Goal: Task Accomplishment & Management: Use online tool/utility

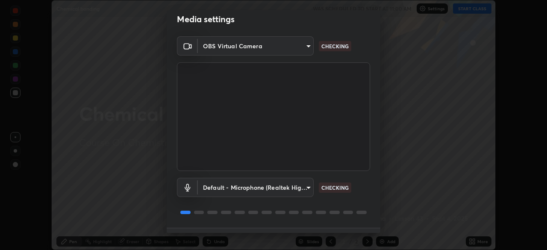
scroll to position [30, 0]
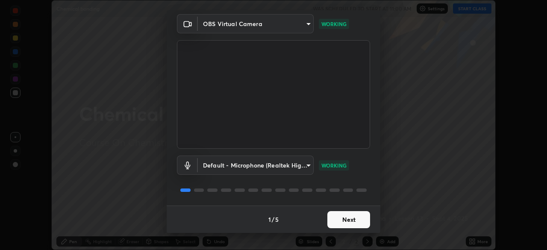
click at [355, 217] on button "Next" at bounding box center [348, 219] width 43 height 17
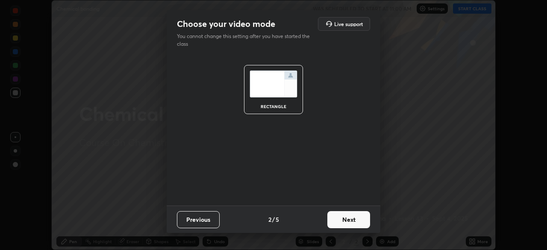
scroll to position [0, 0]
click at [356, 218] on button "Next" at bounding box center [348, 219] width 43 height 17
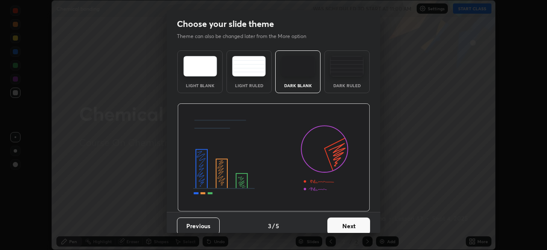
click at [361, 219] on button "Next" at bounding box center [348, 225] width 43 height 17
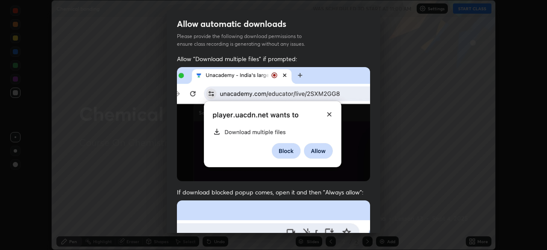
click at [368, 219] on div "Allow "Download multiple files" if prompted: If download blocked popup comes, o…" at bounding box center [274, 235] width 214 height 360
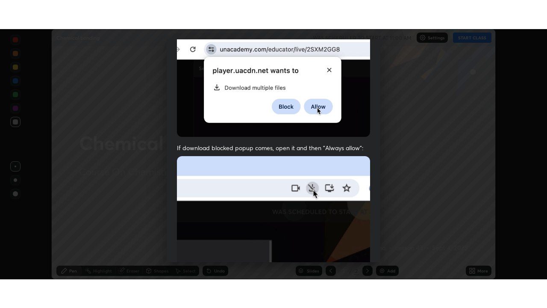
scroll to position [205, 0]
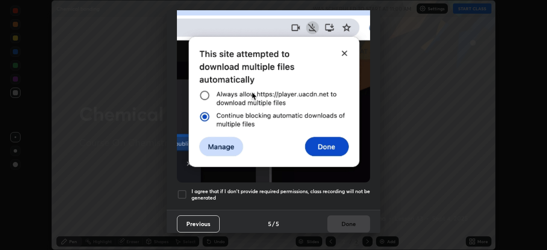
click at [354, 188] on h5 "I agree that if I don't provide required permissions, class recording will not …" at bounding box center [280, 194] width 179 height 13
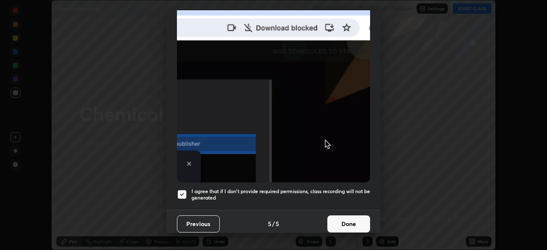
click at [349, 219] on button "Done" at bounding box center [348, 223] width 43 height 17
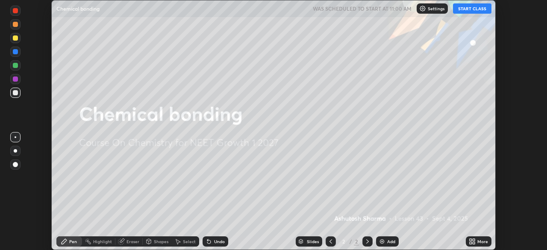
click at [476, 240] on div "More" at bounding box center [479, 241] width 26 height 10
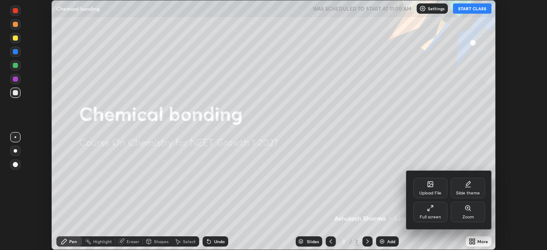
click at [429, 211] on div "Full screen" at bounding box center [430, 212] width 34 height 21
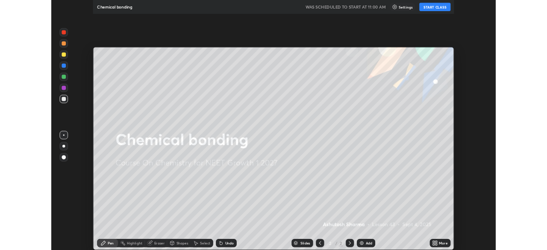
scroll to position [308, 547]
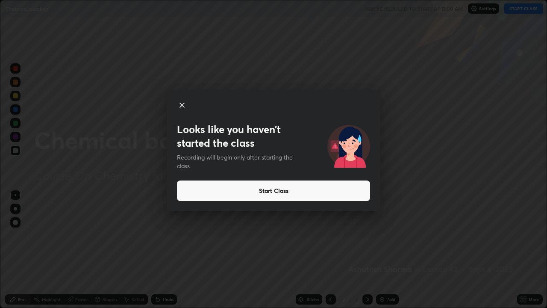
click at [346, 187] on button "Start Class" at bounding box center [273, 190] width 193 height 21
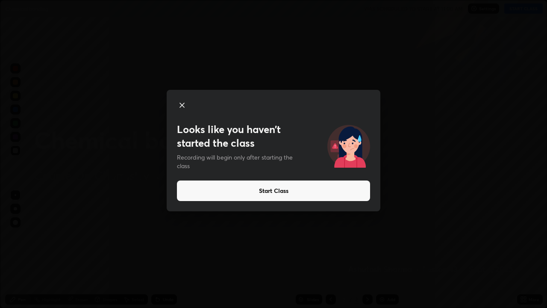
click at [263, 195] on button "Start Class" at bounding box center [273, 190] width 193 height 21
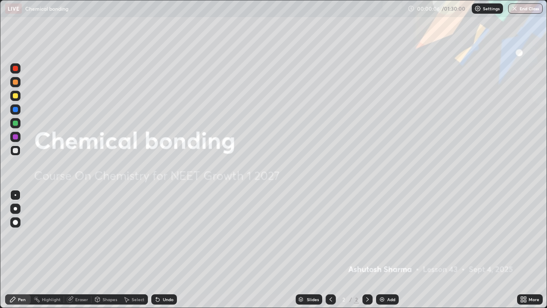
click at [386, 249] on div "Add" at bounding box center [387, 299] width 23 height 10
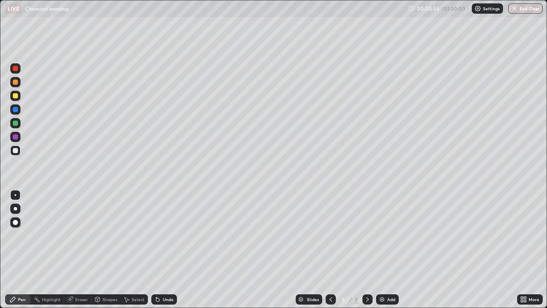
click at [15, 208] on div at bounding box center [15, 208] width 3 height 3
click at [16, 68] on div at bounding box center [15, 68] width 5 height 5
click at [17, 151] on div at bounding box center [15, 150] width 5 height 5
click at [18, 123] on div at bounding box center [15, 122] width 5 height 5
click at [384, 249] on img at bounding box center [381, 299] width 7 height 7
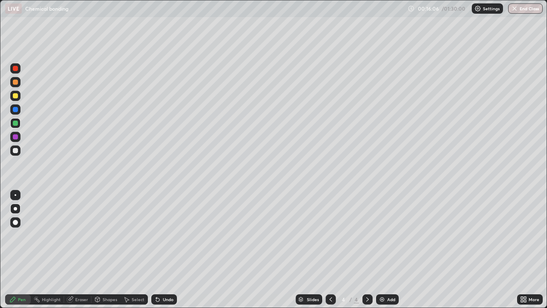
click at [15, 84] on div at bounding box center [15, 81] width 5 height 5
click at [17, 151] on div at bounding box center [15, 150] width 5 height 5
click at [163, 249] on div "Undo" at bounding box center [168, 299] width 11 height 4
click at [16, 137] on div at bounding box center [15, 136] width 5 height 5
click at [392, 249] on div "Add" at bounding box center [391, 299] width 8 height 4
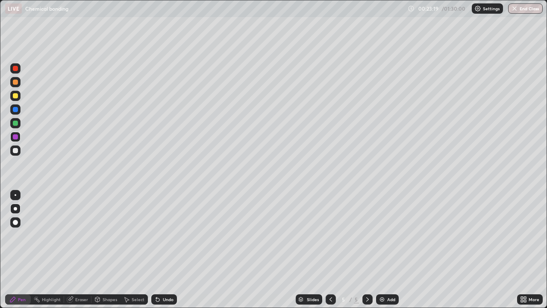
click at [17, 97] on div at bounding box center [15, 95] width 5 height 5
click at [330, 249] on icon at bounding box center [330, 299] width 7 height 7
click at [366, 249] on icon at bounding box center [367, 299] width 7 height 7
click at [16, 123] on div at bounding box center [15, 122] width 5 height 5
click at [385, 249] on div "Add" at bounding box center [387, 299] width 23 height 10
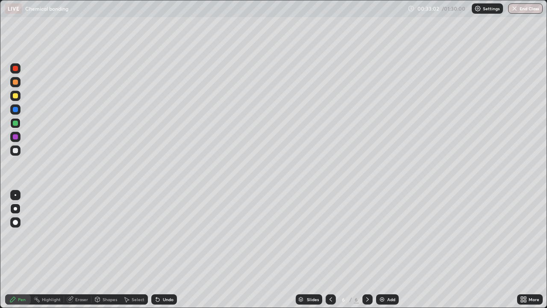
click at [329, 249] on icon at bounding box center [330, 299] width 3 height 4
click at [384, 249] on img at bounding box center [381, 299] width 7 height 7
click at [330, 249] on icon at bounding box center [330, 299] width 7 height 7
click at [329, 249] on icon at bounding box center [330, 299] width 7 height 7
click at [366, 249] on icon at bounding box center [367, 299] width 3 height 4
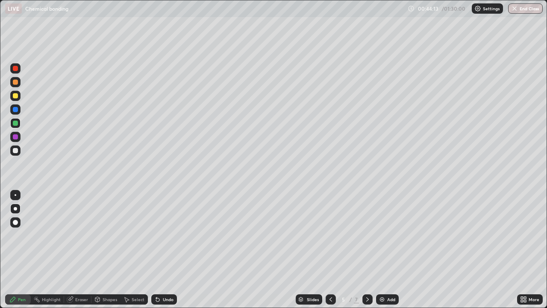
click at [381, 249] on img at bounding box center [381, 299] width 7 height 7
click at [330, 249] on icon at bounding box center [330, 299] width 7 height 7
click at [385, 249] on div "Add" at bounding box center [387, 299] width 23 height 10
click at [16, 69] on div at bounding box center [15, 68] width 5 height 5
click at [81, 249] on div "Eraser" at bounding box center [81, 299] width 13 height 4
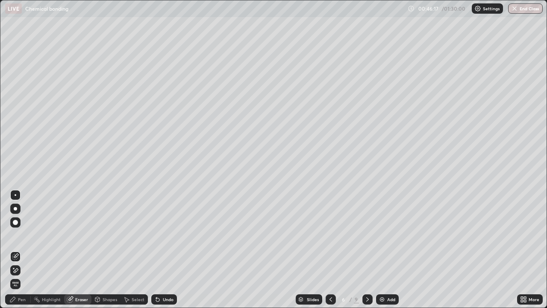
click at [21, 249] on div "Pen" at bounding box center [22, 299] width 8 height 4
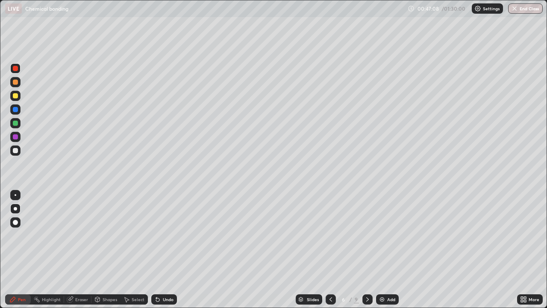
click at [389, 249] on div "Add" at bounding box center [387, 299] width 23 height 10
click at [15, 96] on div at bounding box center [15, 95] width 5 height 5
click at [18, 152] on div at bounding box center [15, 150] width 10 height 10
click at [387, 249] on div "Add" at bounding box center [391, 299] width 8 height 4
click at [16, 96] on div at bounding box center [15, 95] width 5 height 5
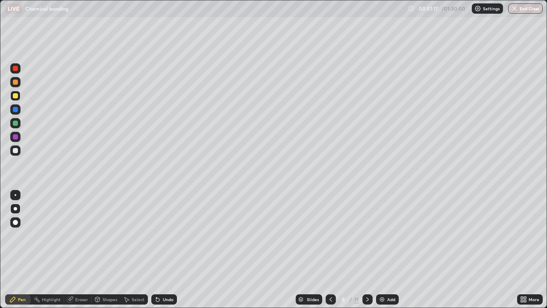
click at [384, 249] on img at bounding box center [381, 299] width 7 height 7
click at [331, 249] on div at bounding box center [330, 298] width 10 height 17
click at [329, 249] on icon at bounding box center [330, 299] width 3 height 4
click at [329, 249] on icon at bounding box center [330, 299] width 7 height 7
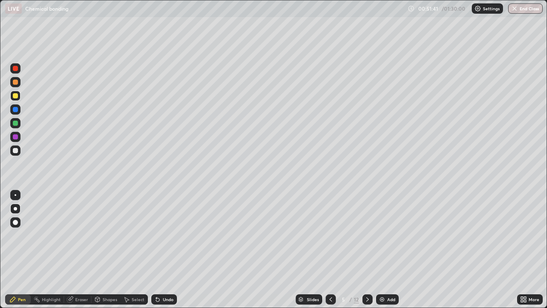
click at [15, 69] on div at bounding box center [15, 68] width 5 height 5
click at [384, 249] on img at bounding box center [381, 299] width 7 height 7
click at [330, 249] on icon at bounding box center [330, 299] width 7 height 7
click at [387, 249] on div "Add" at bounding box center [387, 299] width 23 height 10
click at [17, 151] on div at bounding box center [15, 150] width 5 height 5
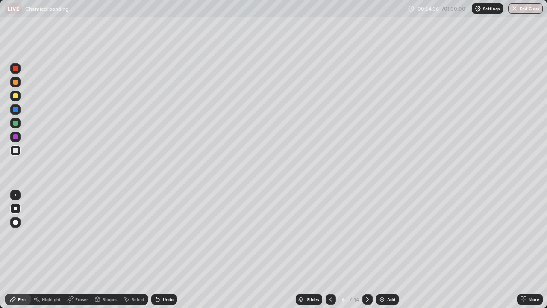
click at [20, 94] on div at bounding box center [15, 96] width 10 height 10
click at [384, 249] on img at bounding box center [381, 299] width 7 height 7
click at [15, 151] on div at bounding box center [15, 150] width 5 height 5
click at [19, 138] on div at bounding box center [15, 137] width 10 height 10
click at [388, 249] on div "Add" at bounding box center [391, 299] width 8 height 4
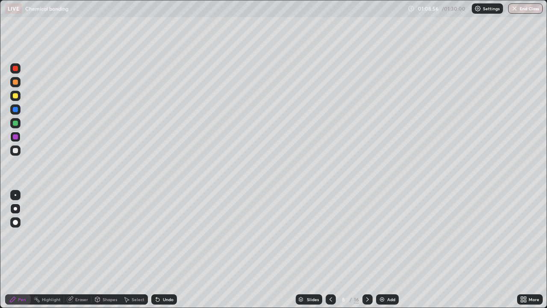
click at [390, 249] on div "Add" at bounding box center [391, 299] width 8 height 4
click at [17, 81] on div at bounding box center [15, 81] width 5 height 5
click at [16, 150] on div at bounding box center [15, 150] width 5 height 5
click at [161, 249] on div "Undo" at bounding box center [164, 299] width 26 height 10
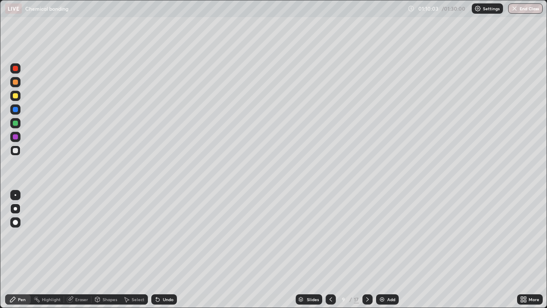
click at [163, 249] on div "Undo" at bounding box center [168, 299] width 11 height 4
click at [16, 136] on div at bounding box center [15, 136] width 5 height 5
click at [19, 95] on div at bounding box center [15, 96] width 10 height 10
click at [386, 249] on div "Add" at bounding box center [387, 299] width 23 height 10
click at [16, 123] on div at bounding box center [15, 122] width 5 height 5
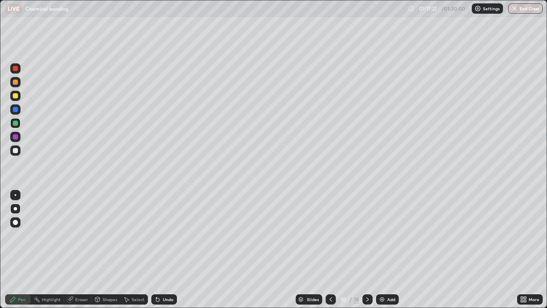
click at [13, 249] on div at bounding box center [16, 239] width 14 height 103
click at [387, 249] on div "Add" at bounding box center [391, 299] width 8 height 4
click at [17, 152] on div at bounding box center [15, 150] width 5 height 5
click at [76, 249] on div "Eraser" at bounding box center [81, 299] width 13 height 4
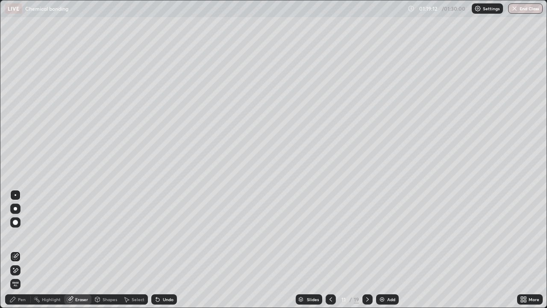
click at [24, 249] on div "Pen" at bounding box center [22, 299] width 8 height 4
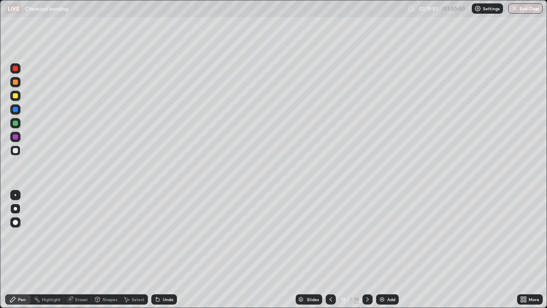
click at [18, 124] on div at bounding box center [15, 122] width 5 height 5
click at [17, 150] on div at bounding box center [15, 150] width 5 height 5
click at [77, 249] on div "Eraser" at bounding box center [81, 299] width 13 height 4
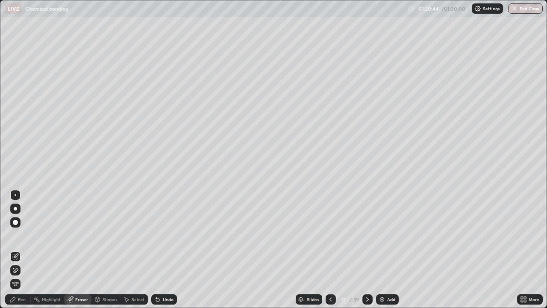
click at [22, 249] on div "Pen" at bounding box center [22, 299] width 8 height 4
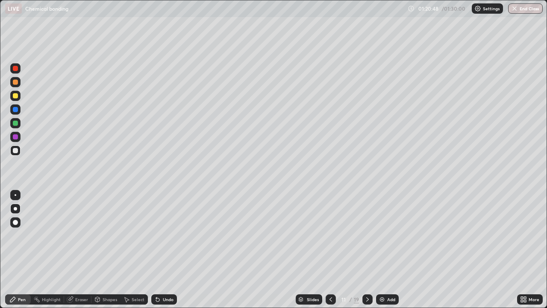
click at [161, 249] on div "Undo" at bounding box center [164, 299] width 26 height 10
click at [16, 137] on div at bounding box center [15, 136] width 5 height 5
click at [17, 94] on div at bounding box center [15, 95] width 5 height 5
click at [164, 249] on div "Undo" at bounding box center [168, 299] width 11 height 4
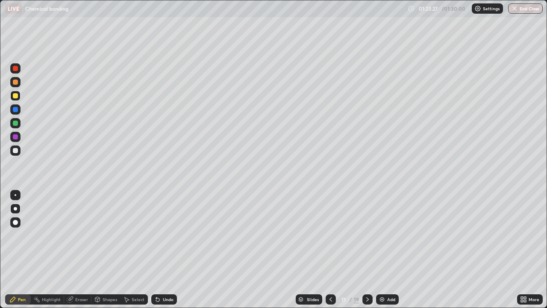
click at [18, 137] on div at bounding box center [15, 137] width 10 height 10
click at [387, 249] on div "Add" at bounding box center [387, 299] width 23 height 10
click at [17, 152] on div at bounding box center [15, 150] width 5 height 5
click at [163, 249] on div "Undo" at bounding box center [168, 299] width 11 height 4
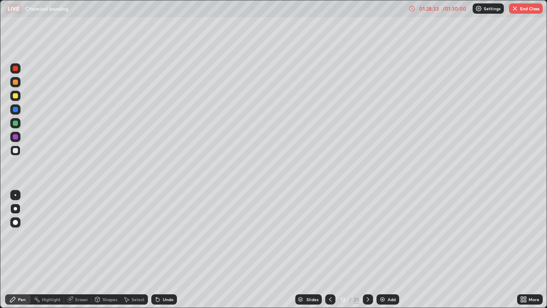
click at [522, 249] on icon at bounding box center [522, 297] width 2 height 2
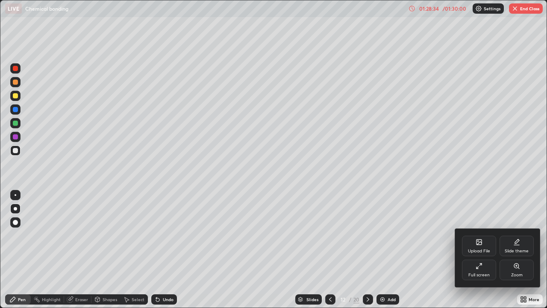
click at [479, 249] on div "Full screen" at bounding box center [478, 275] width 21 height 4
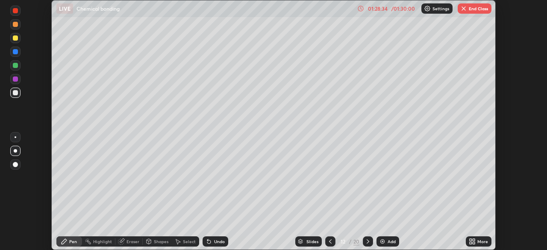
scroll to position [42465, 42169]
click at [475, 5] on button "End Class" at bounding box center [474, 8] width 34 height 10
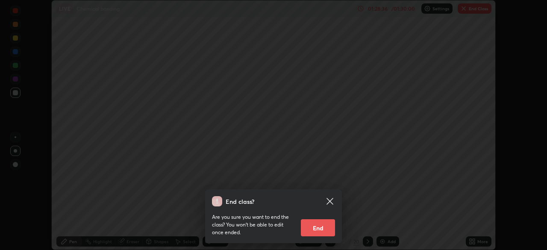
click at [322, 227] on button "End" at bounding box center [318, 227] width 34 height 17
